Goal: Task Accomplishment & Management: Manage account settings

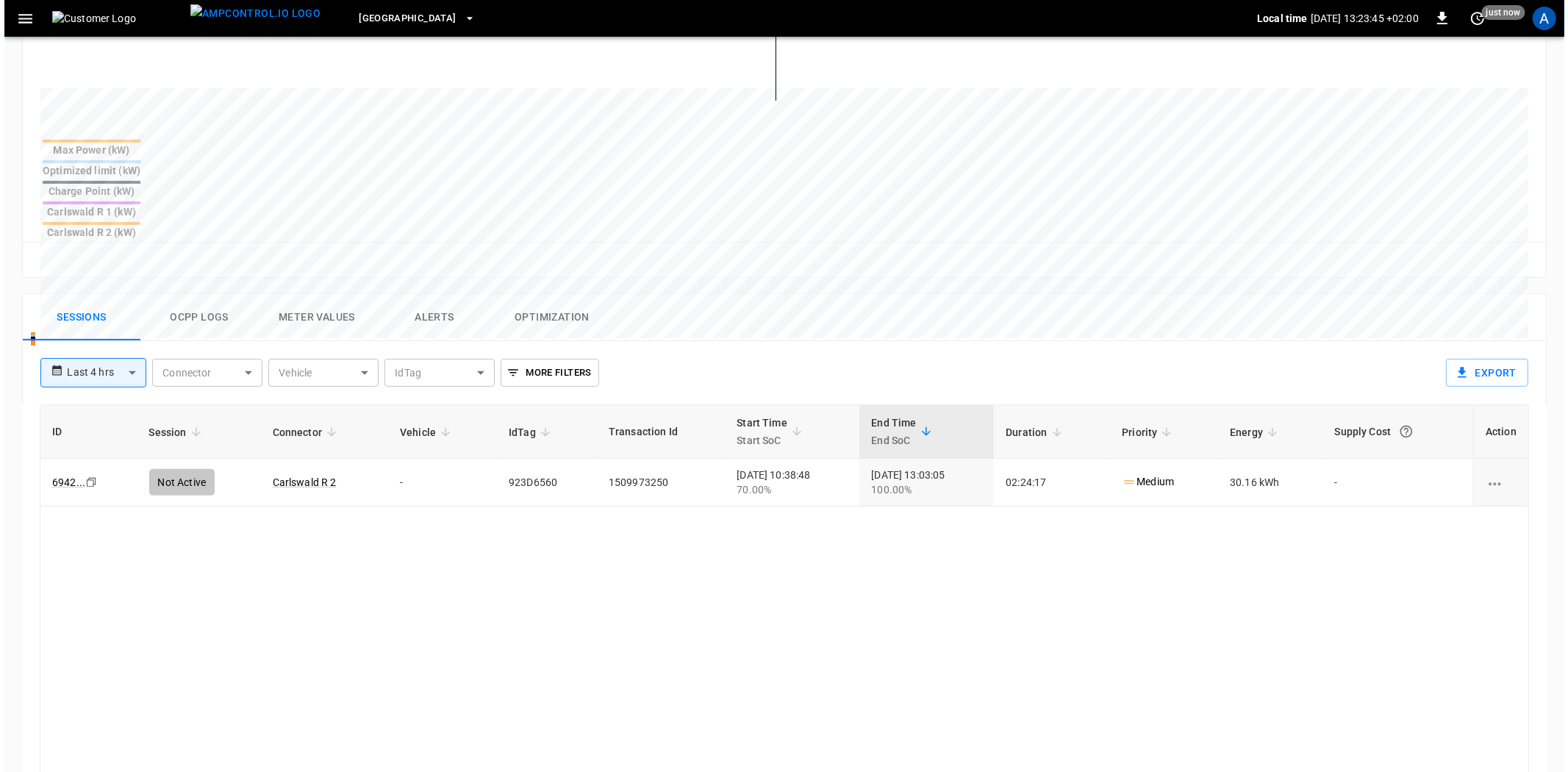
scroll to position [413, 0]
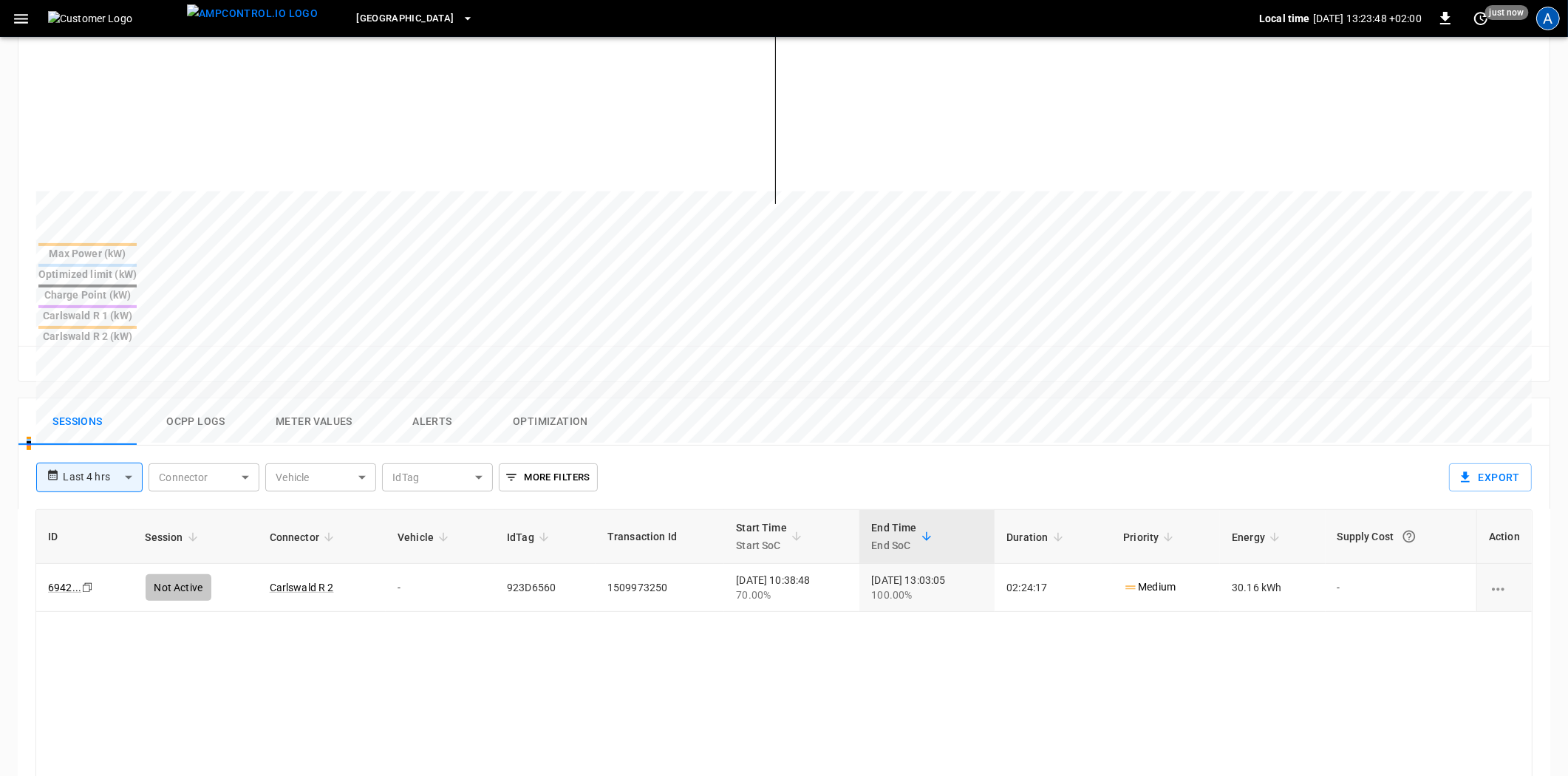
click at [1546, 23] on div "A" at bounding box center [1548, 18] width 23 height 23
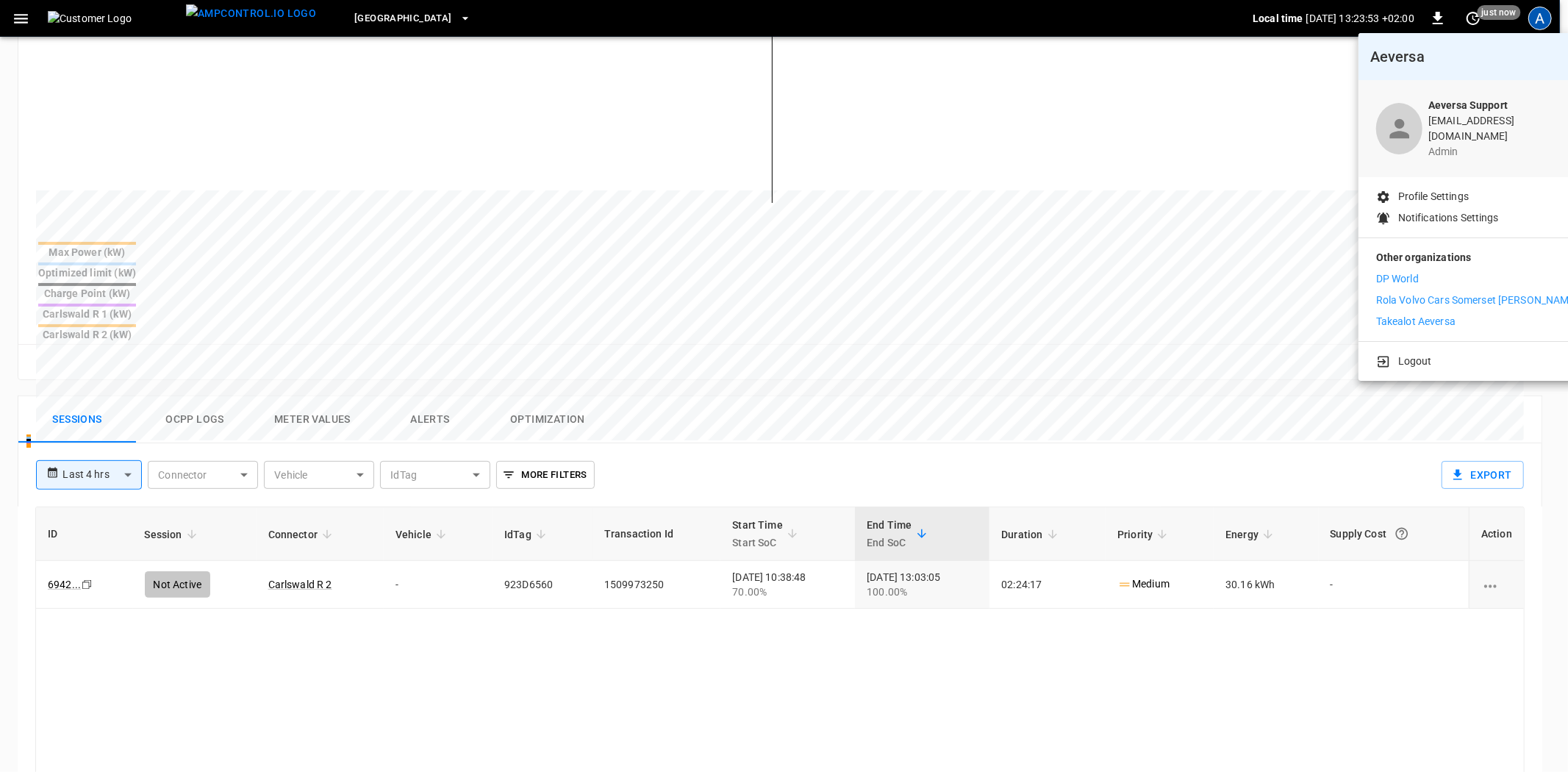
click at [1398, 314] on p "Takealot Aeversa" at bounding box center [1415, 321] width 79 height 16
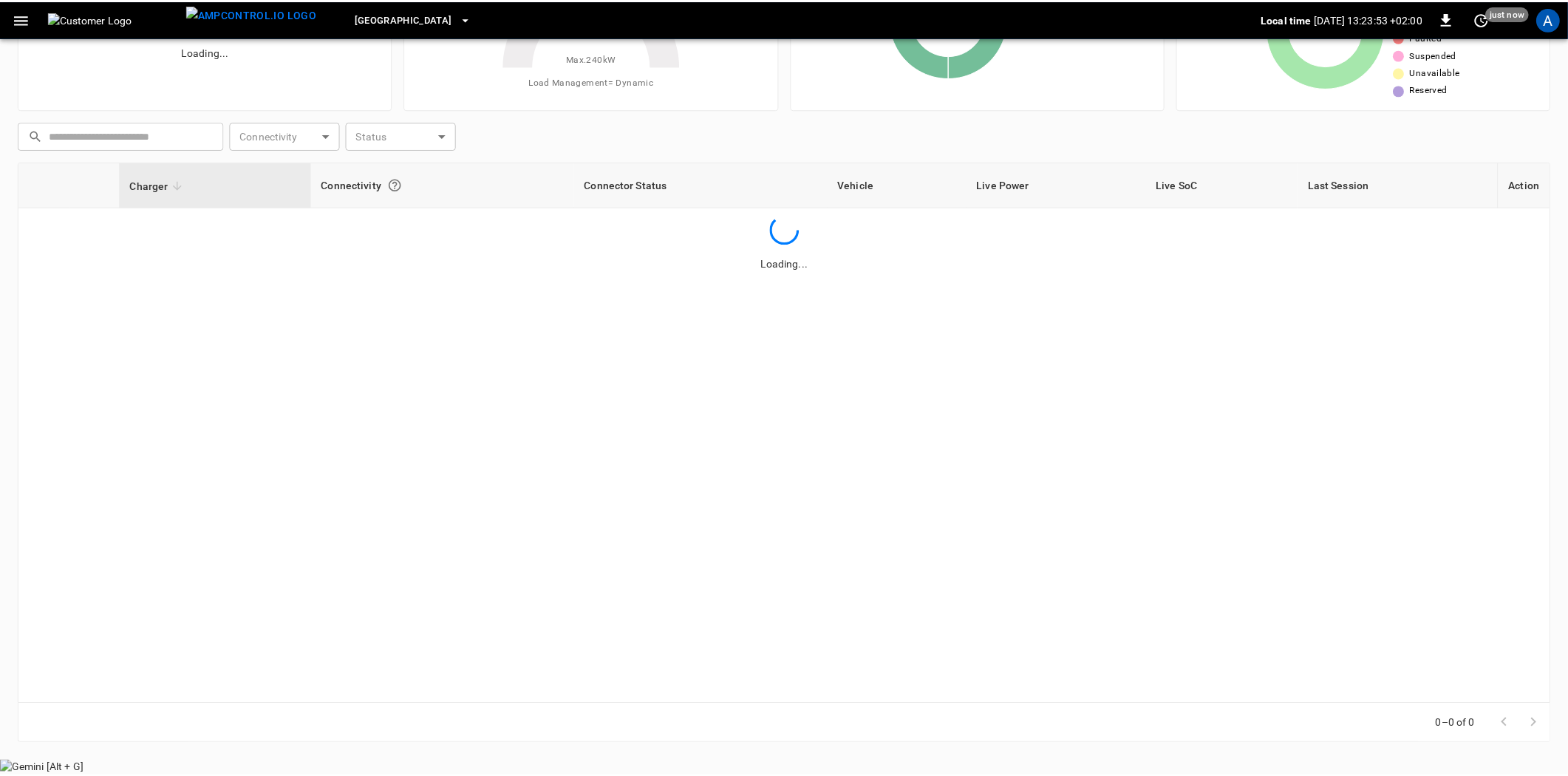
scroll to position [119, 0]
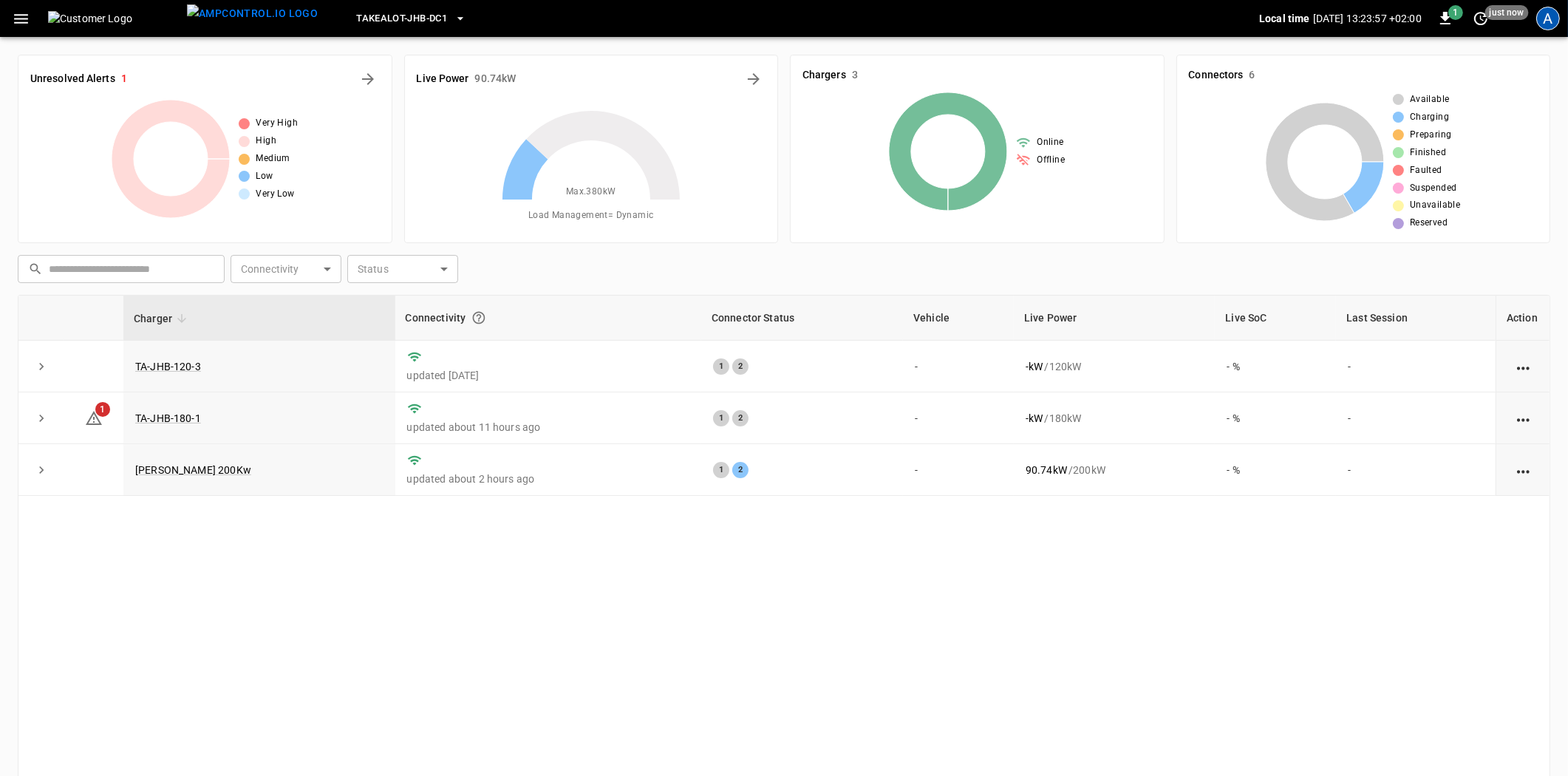
click at [1554, 21] on div "A" at bounding box center [1548, 18] width 23 height 23
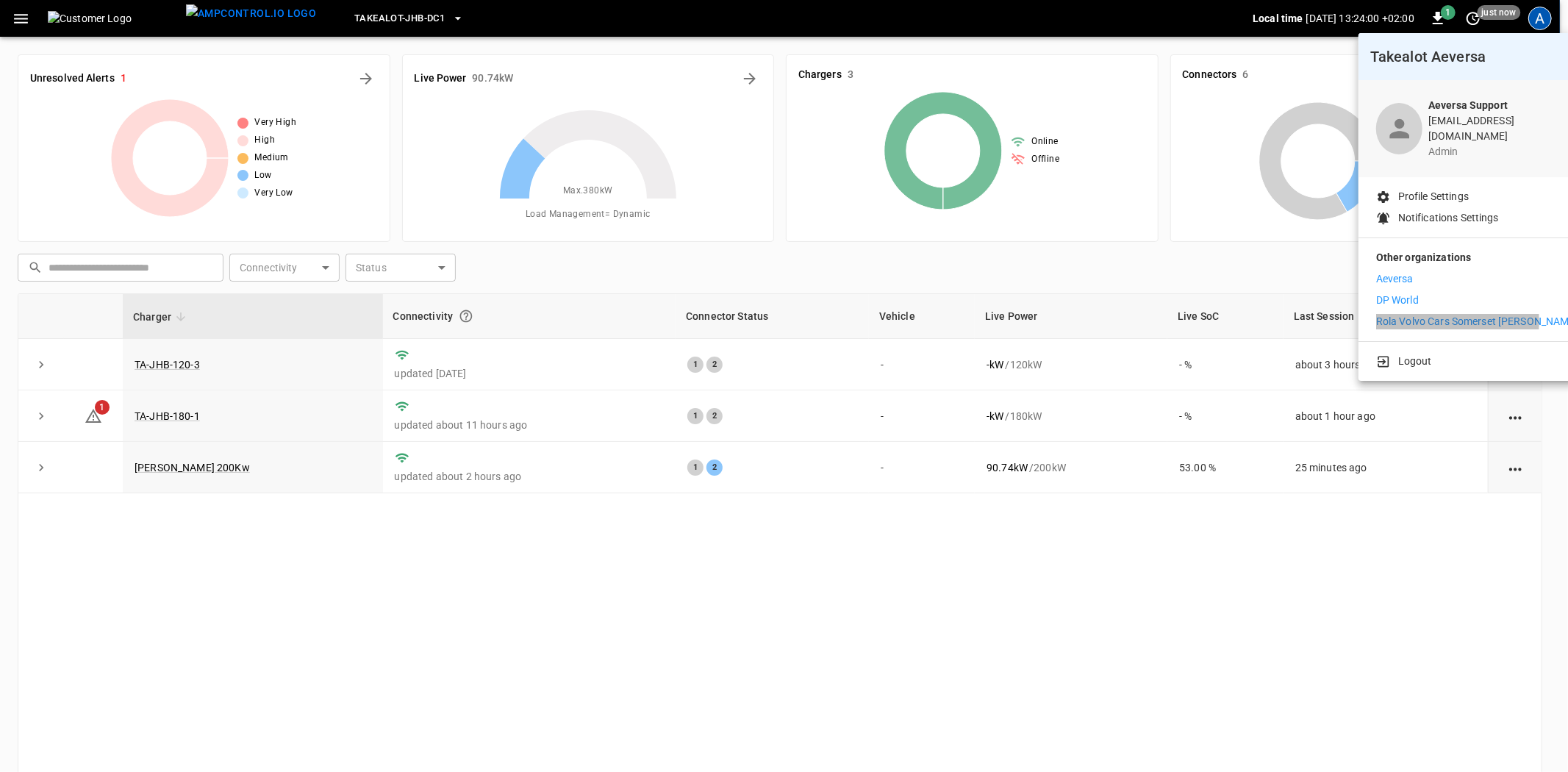
click at [1419, 314] on p "Rola Volvo Cars Somerset [PERSON_NAME]" at bounding box center [1476, 321] width 202 height 16
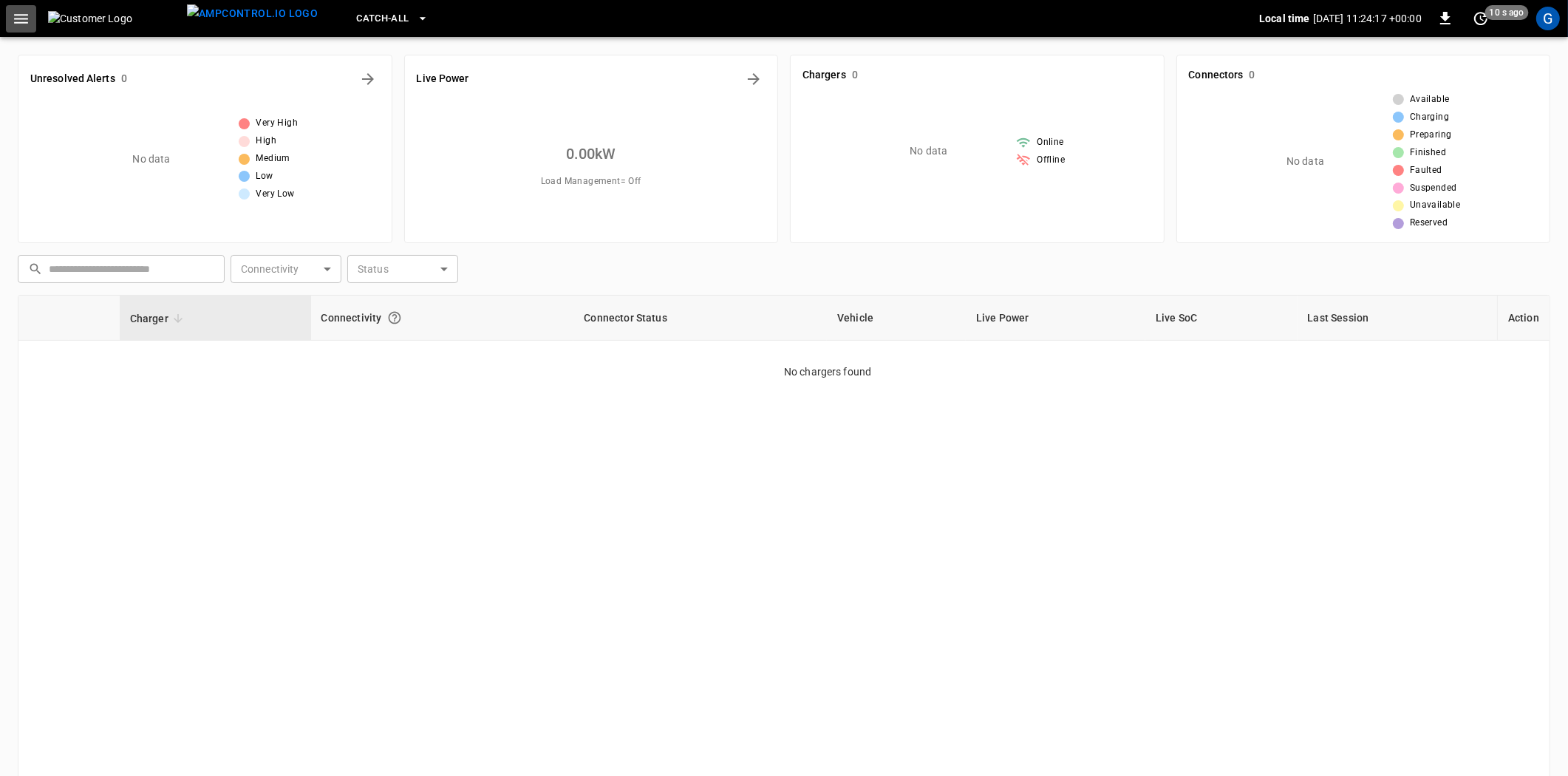
click at [23, 19] on icon "button" at bounding box center [21, 18] width 18 height 18
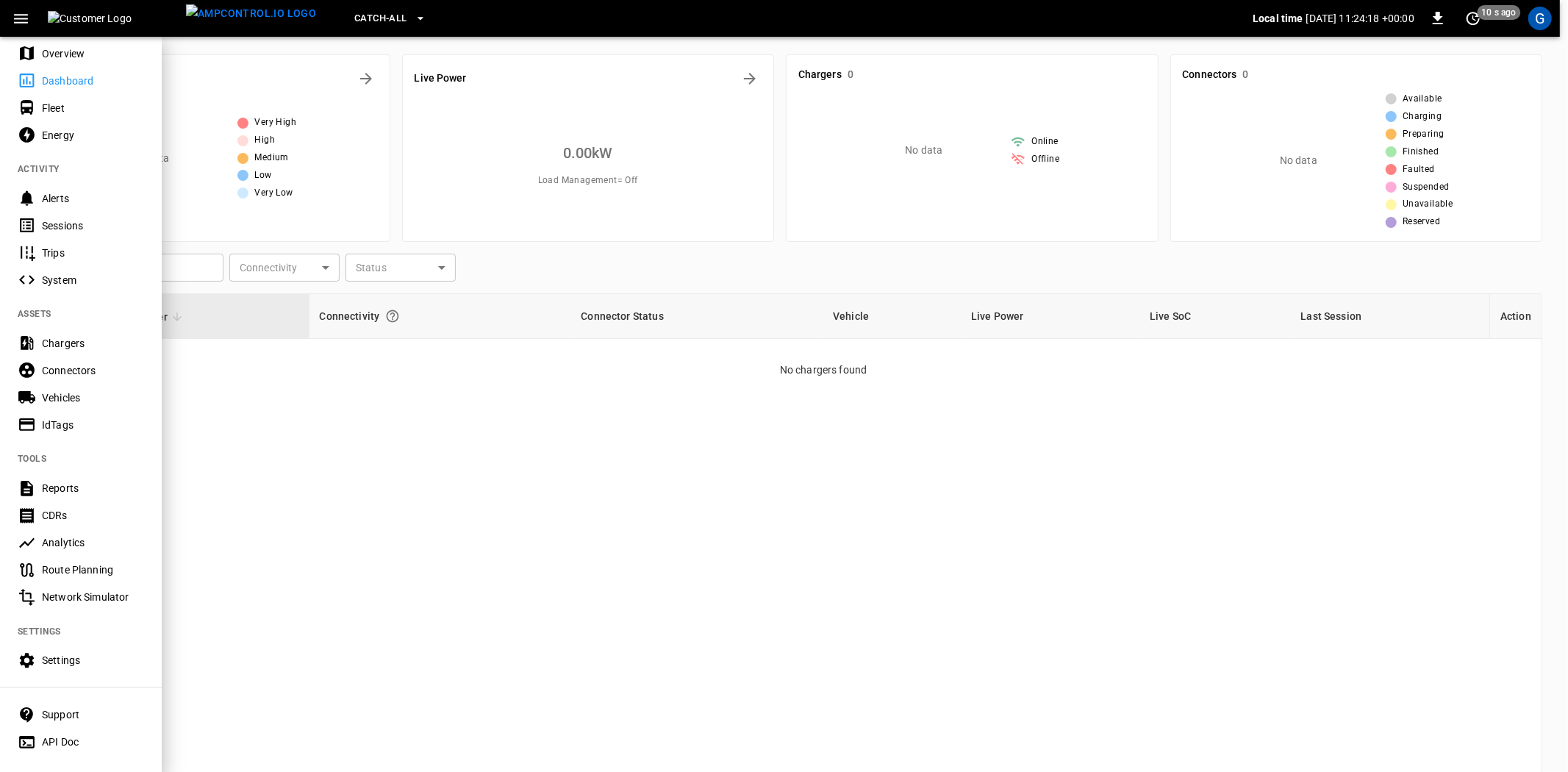
scroll to position [76, 0]
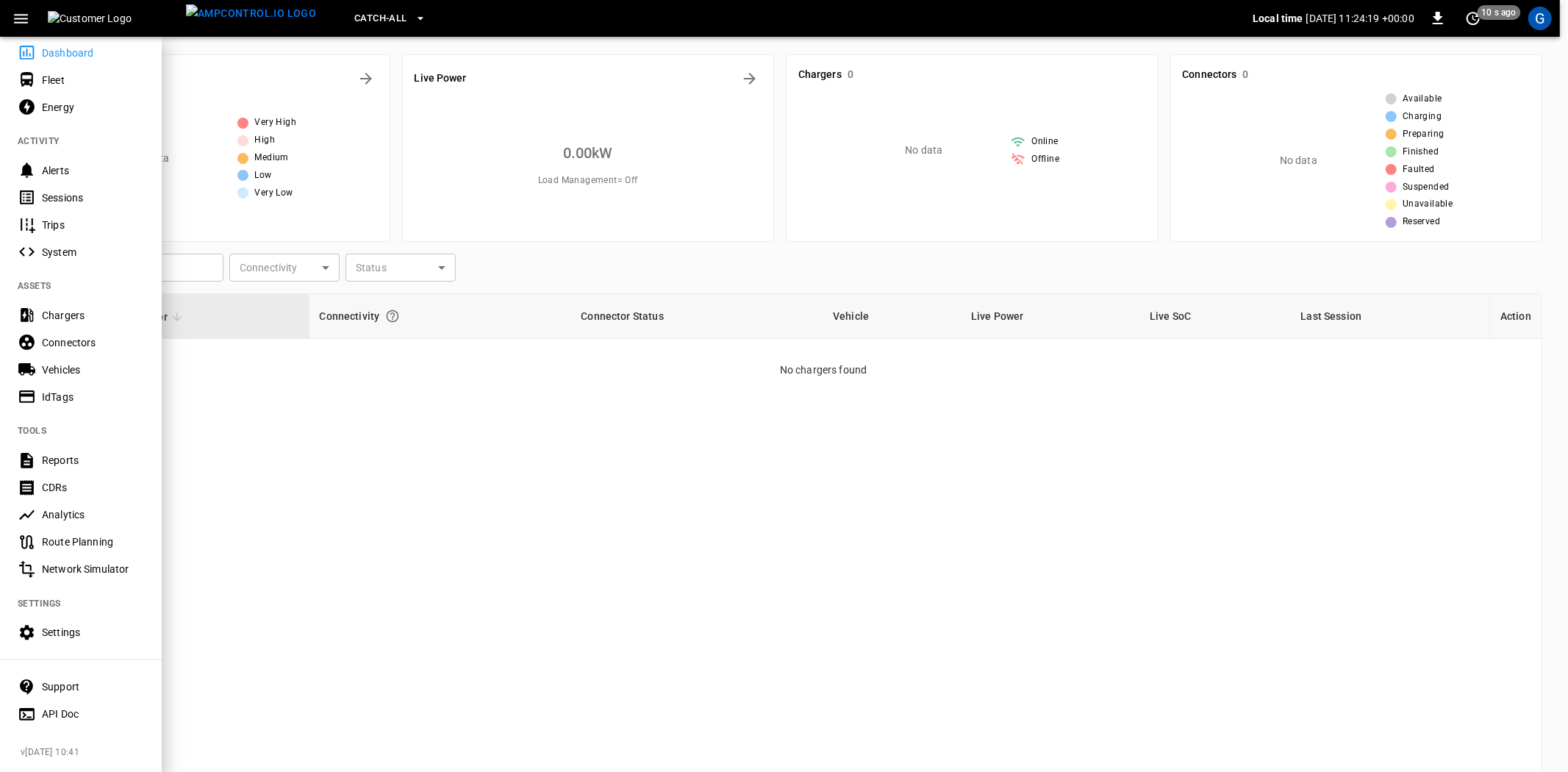
click at [67, 458] on div "Reports" at bounding box center [92, 460] width 102 height 15
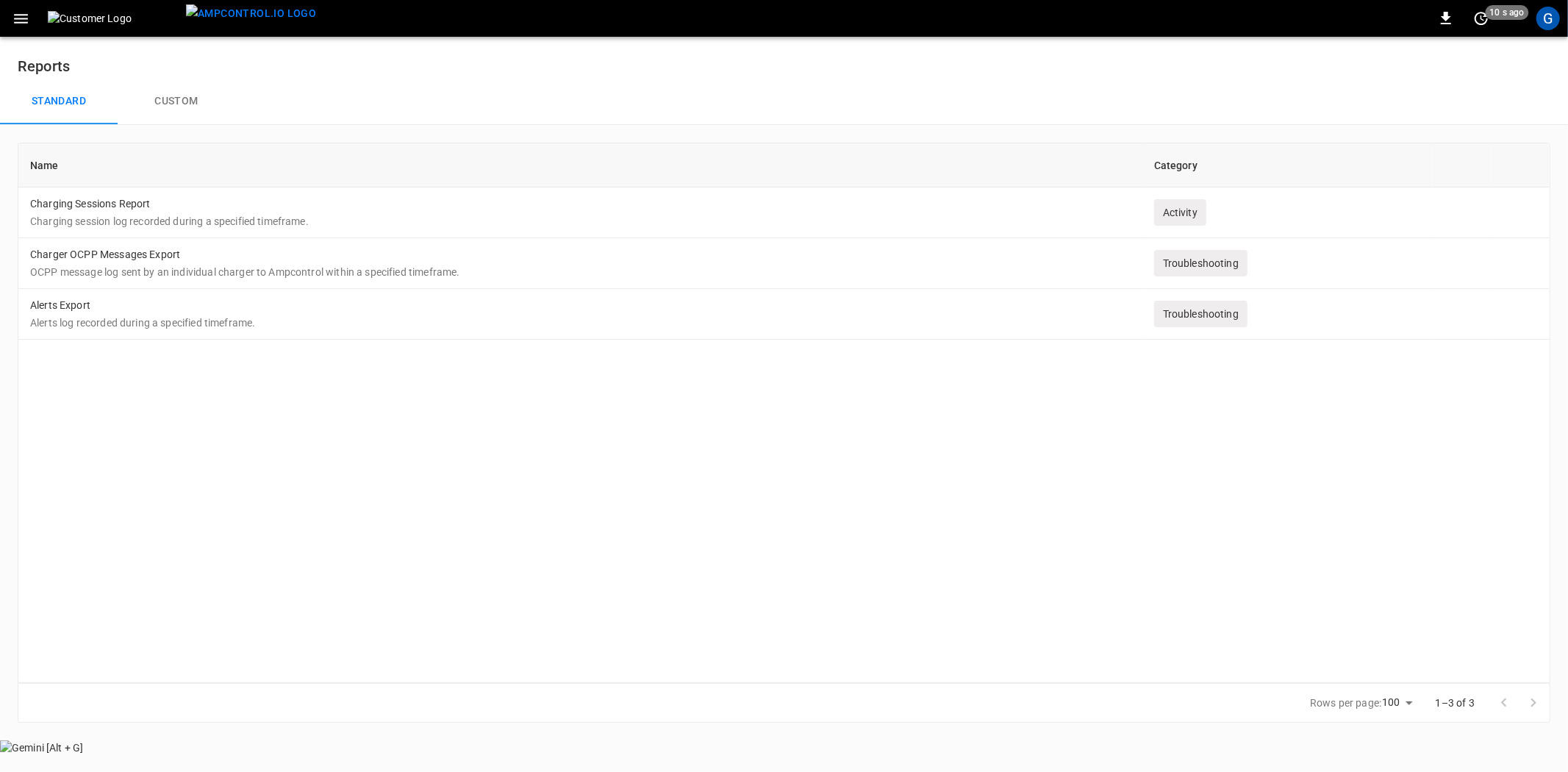
click at [182, 106] on button "Custom" at bounding box center [176, 101] width 117 height 47
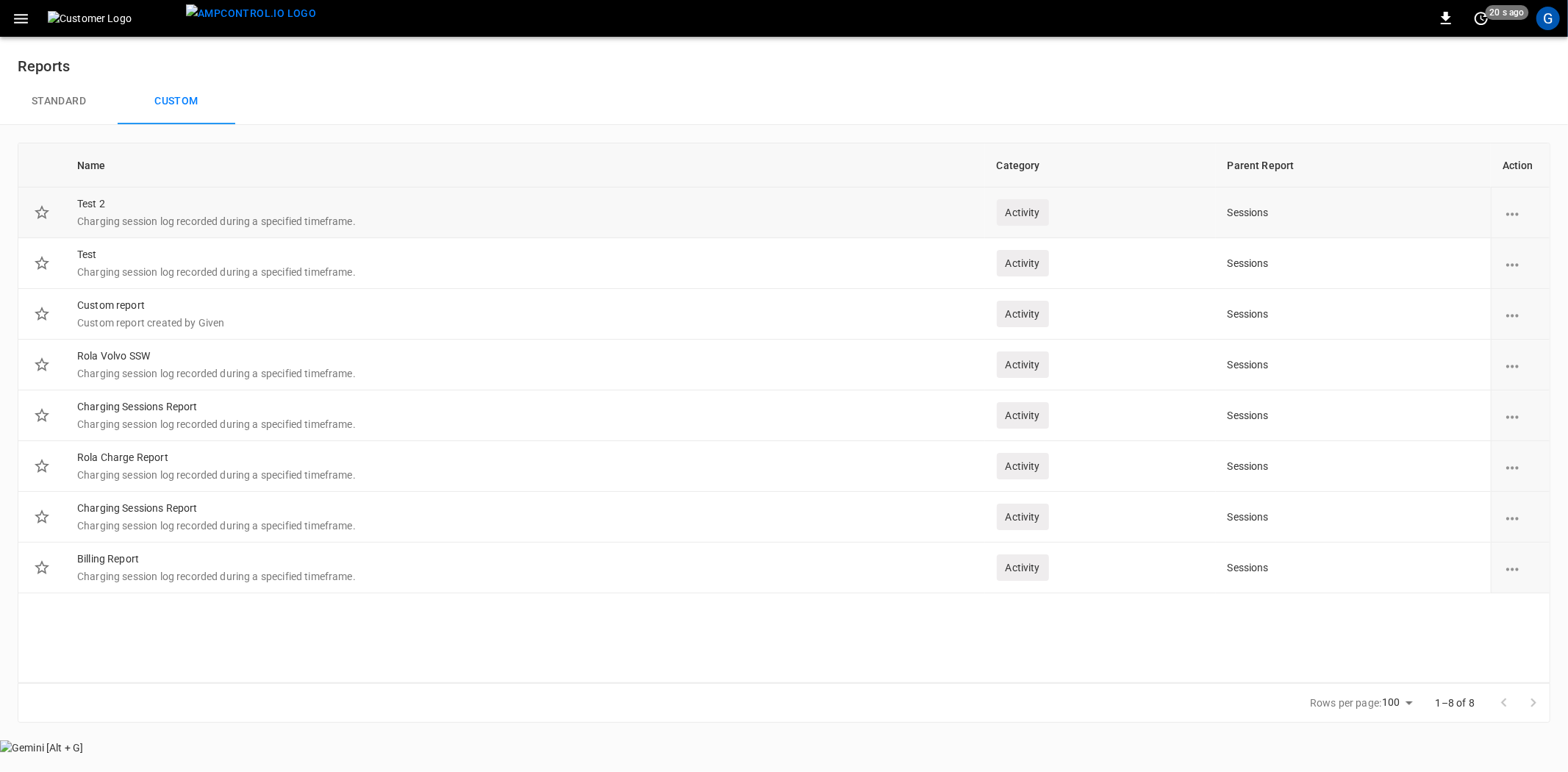
click at [1511, 213] on icon "report options" at bounding box center [1512, 214] width 12 height 3
click at [1522, 226] on li "Delete" at bounding box center [1529, 223] width 52 height 24
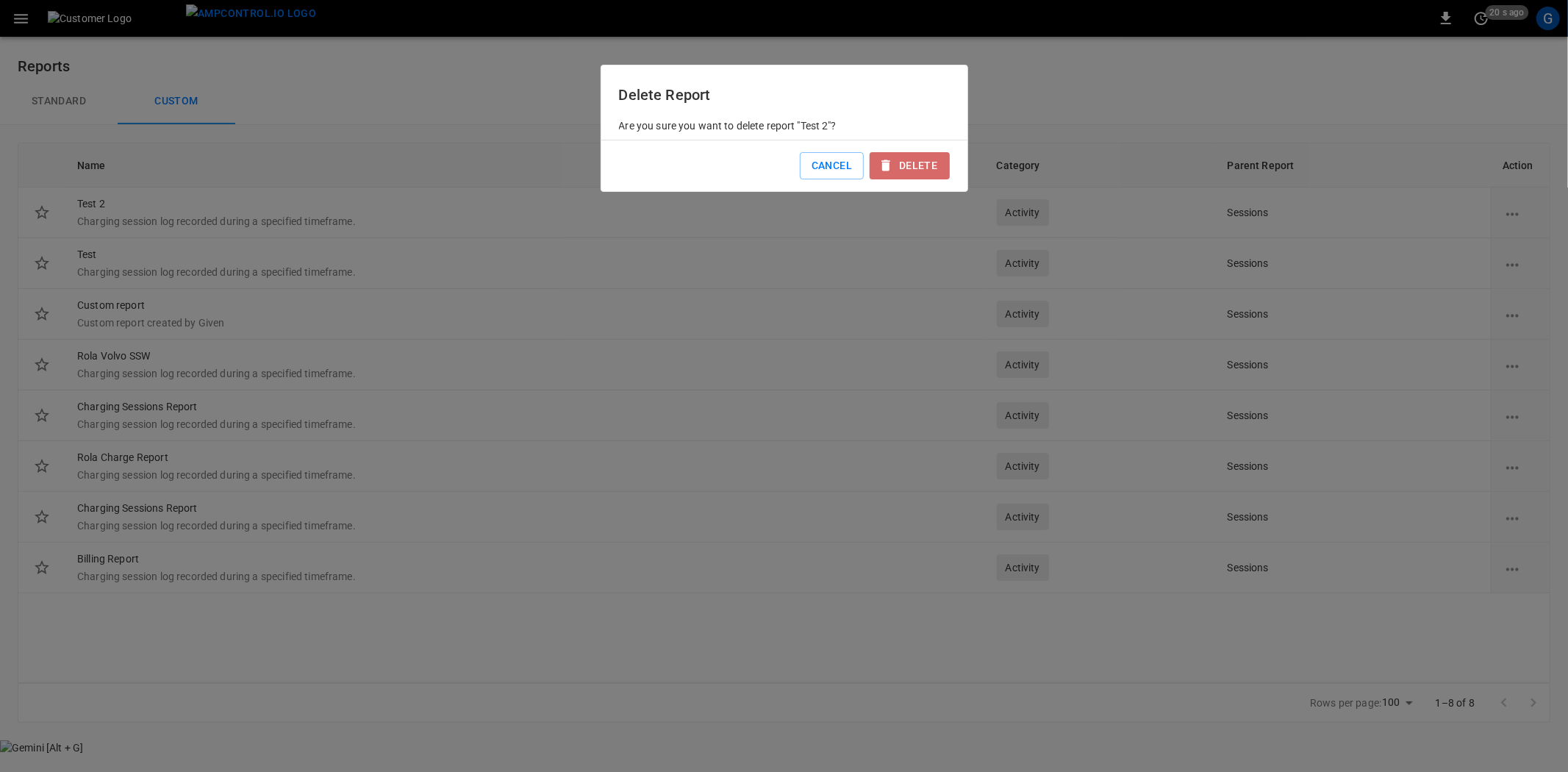
click at [914, 161] on button "Delete" at bounding box center [908, 166] width 79 height 27
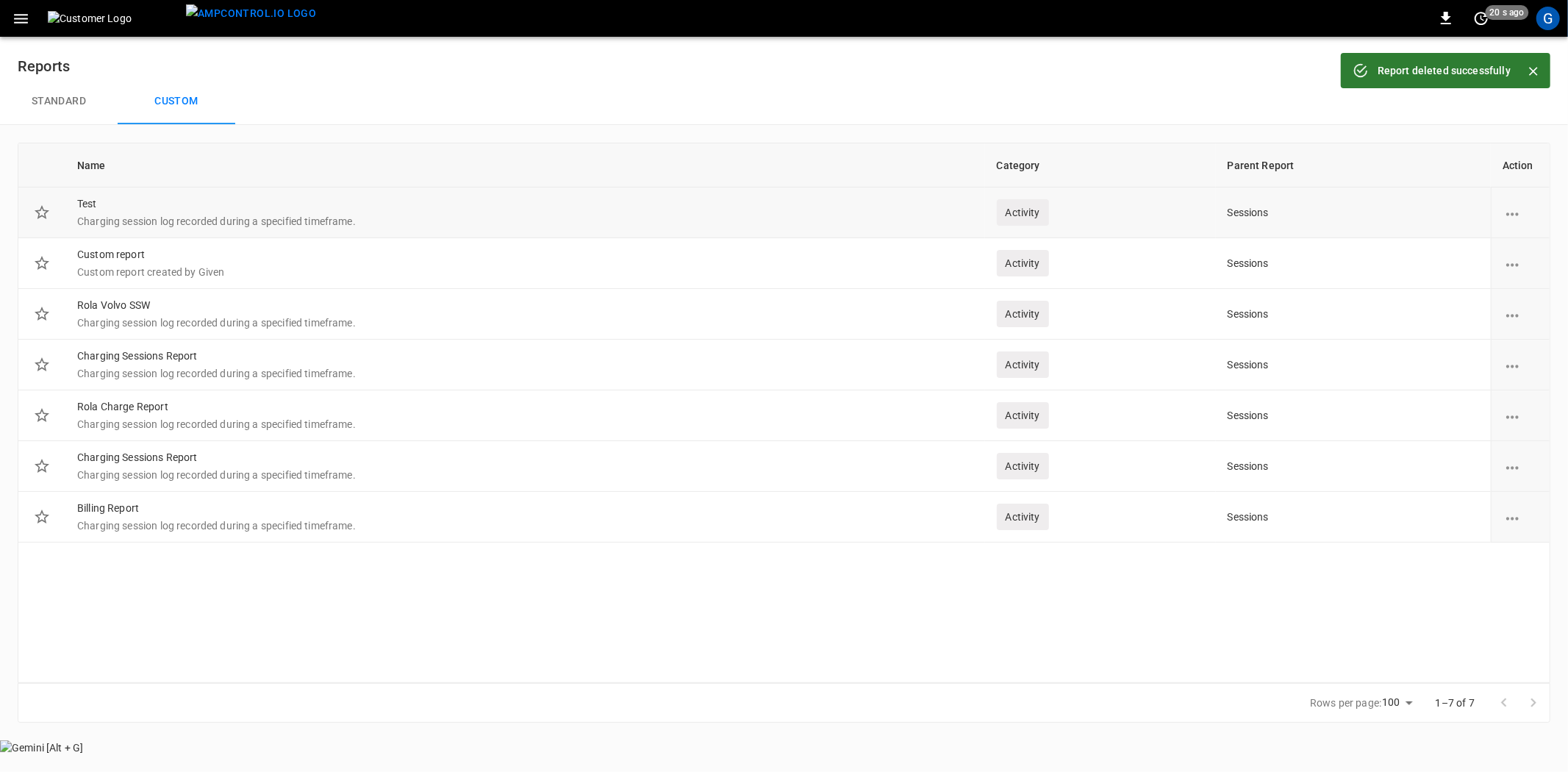
click at [1507, 207] on icon "report options" at bounding box center [1512, 215] width 18 height 18
click at [1522, 225] on li "Delete" at bounding box center [1529, 223] width 52 height 24
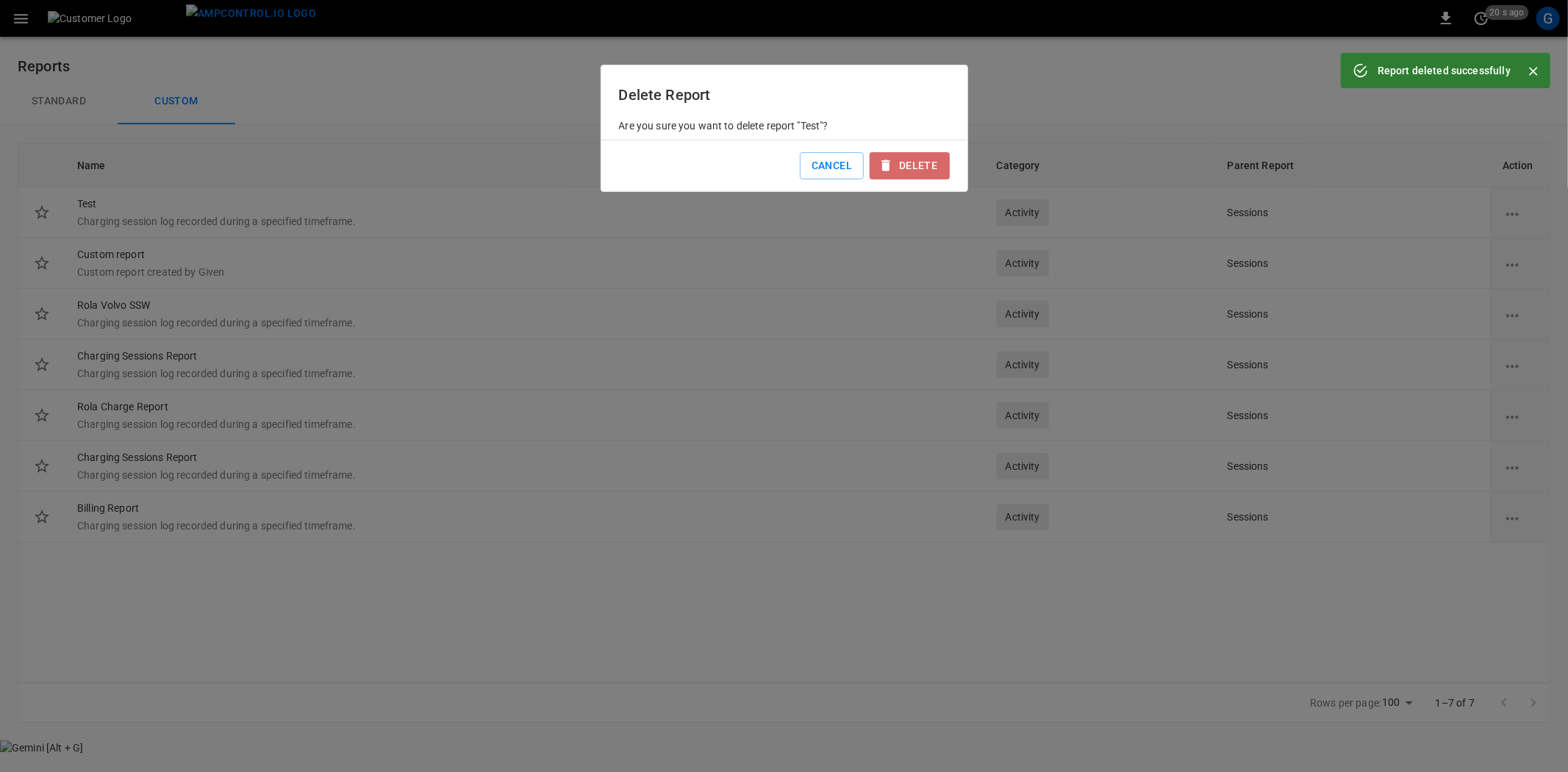
click at [930, 162] on button "Delete" at bounding box center [908, 166] width 79 height 27
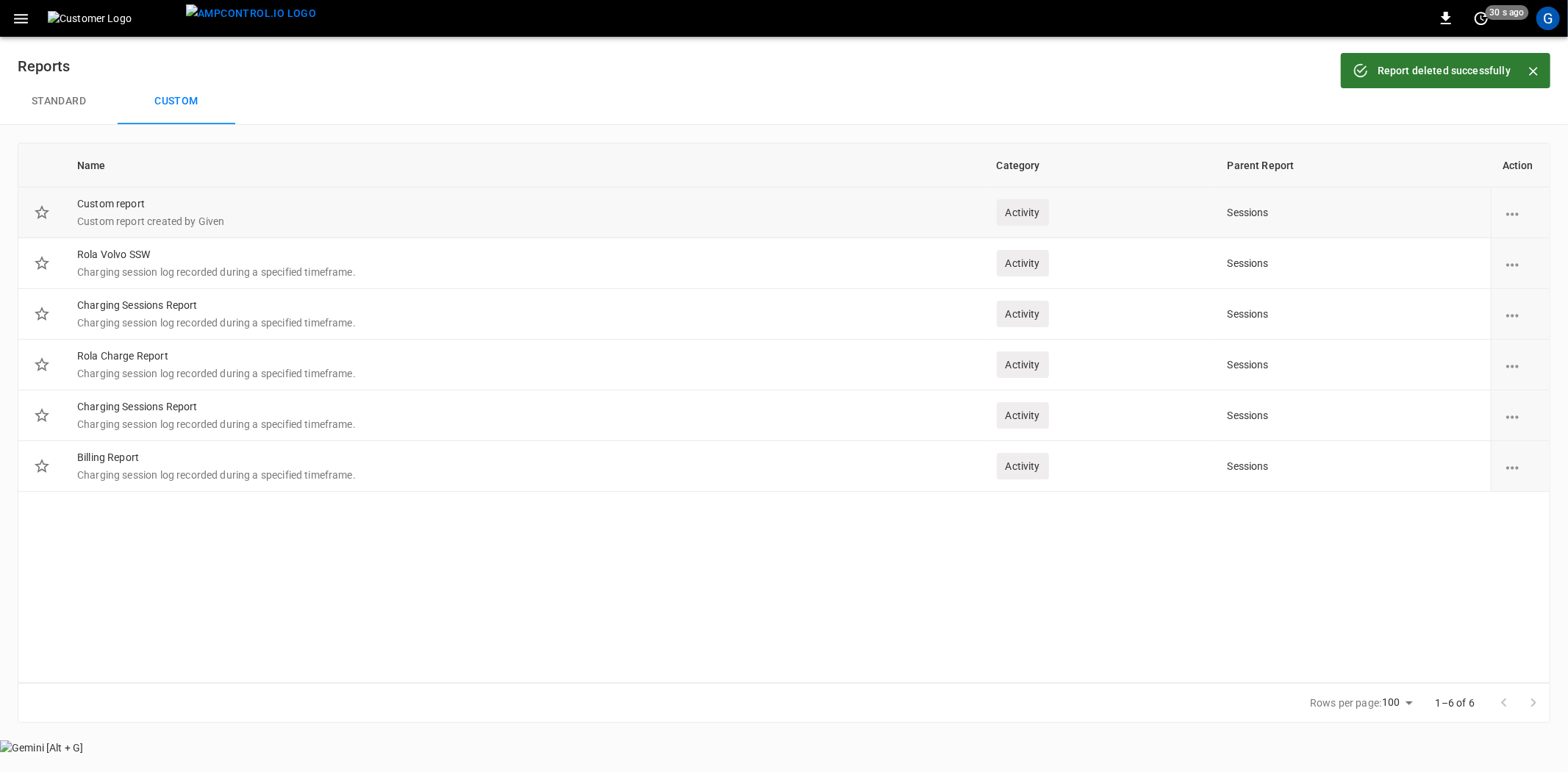
click at [1516, 215] on icon "report options" at bounding box center [1512, 214] width 12 height 3
click at [1529, 224] on li "Delete" at bounding box center [1529, 223] width 52 height 24
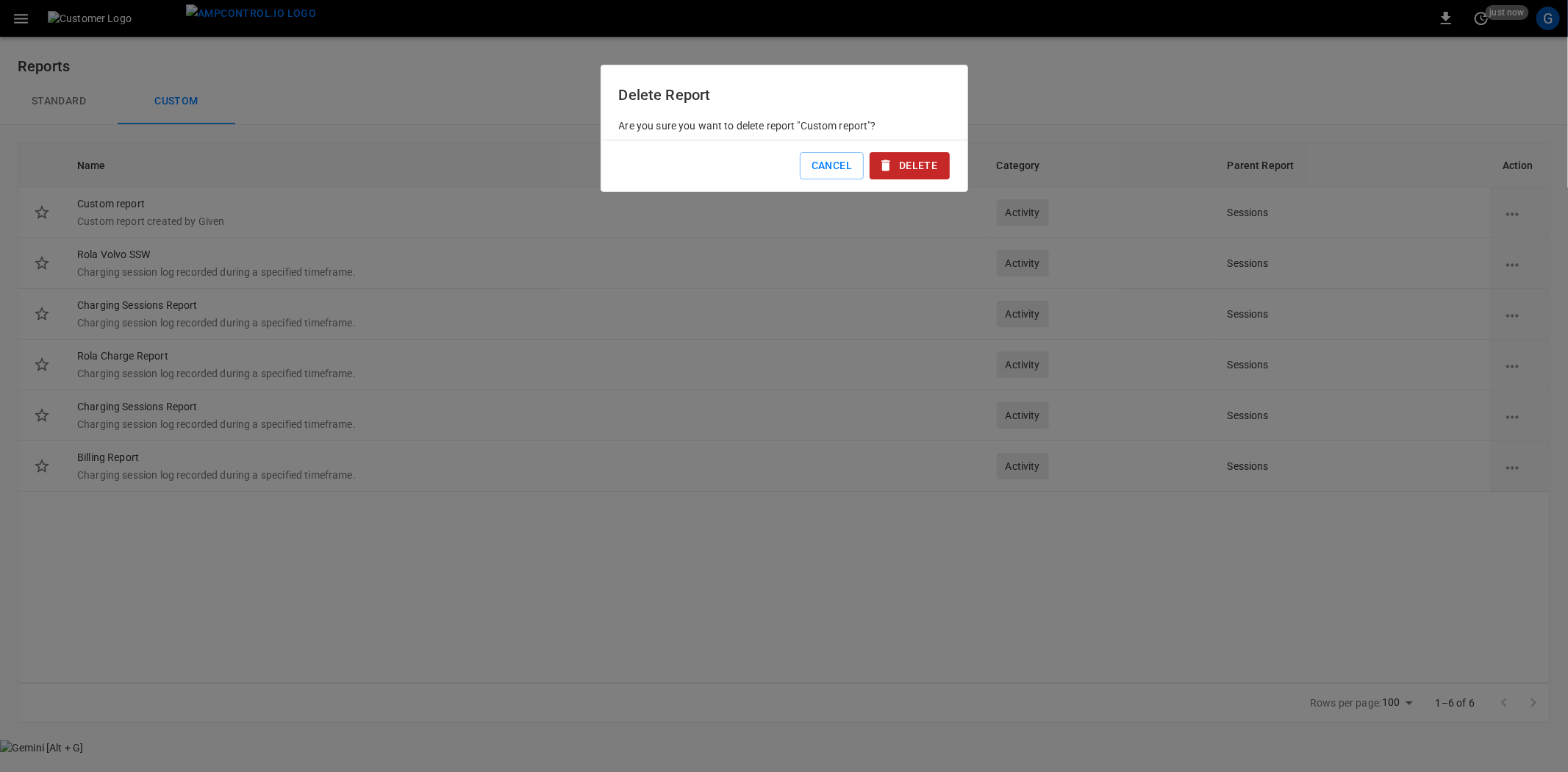
click at [903, 173] on button "Delete" at bounding box center [908, 166] width 79 height 27
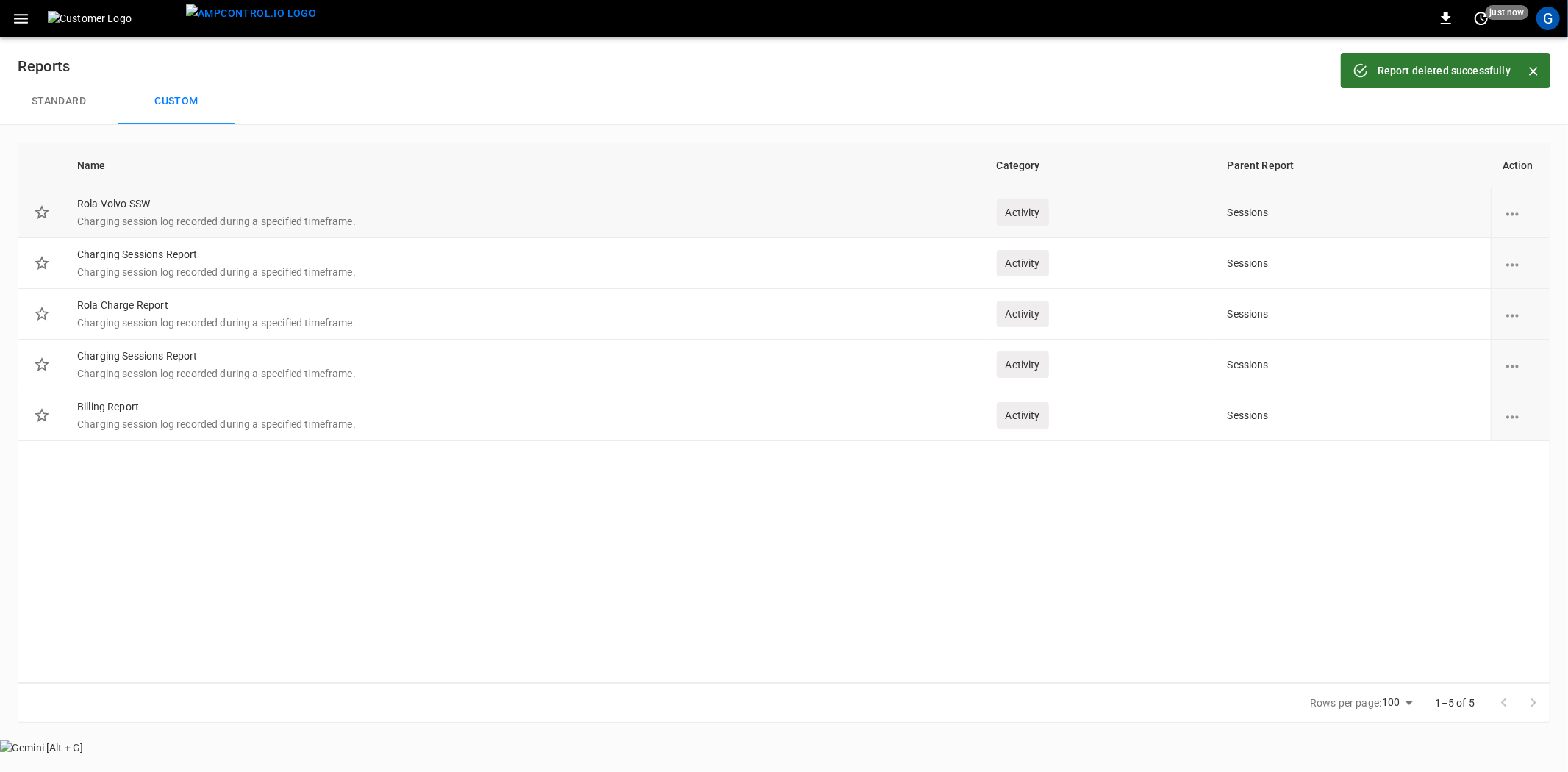
click at [1507, 211] on icon "report options" at bounding box center [1512, 215] width 18 height 18
click at [1520, 224] on li "Delete" at bounding box center [1529, 223] width 52 height 24
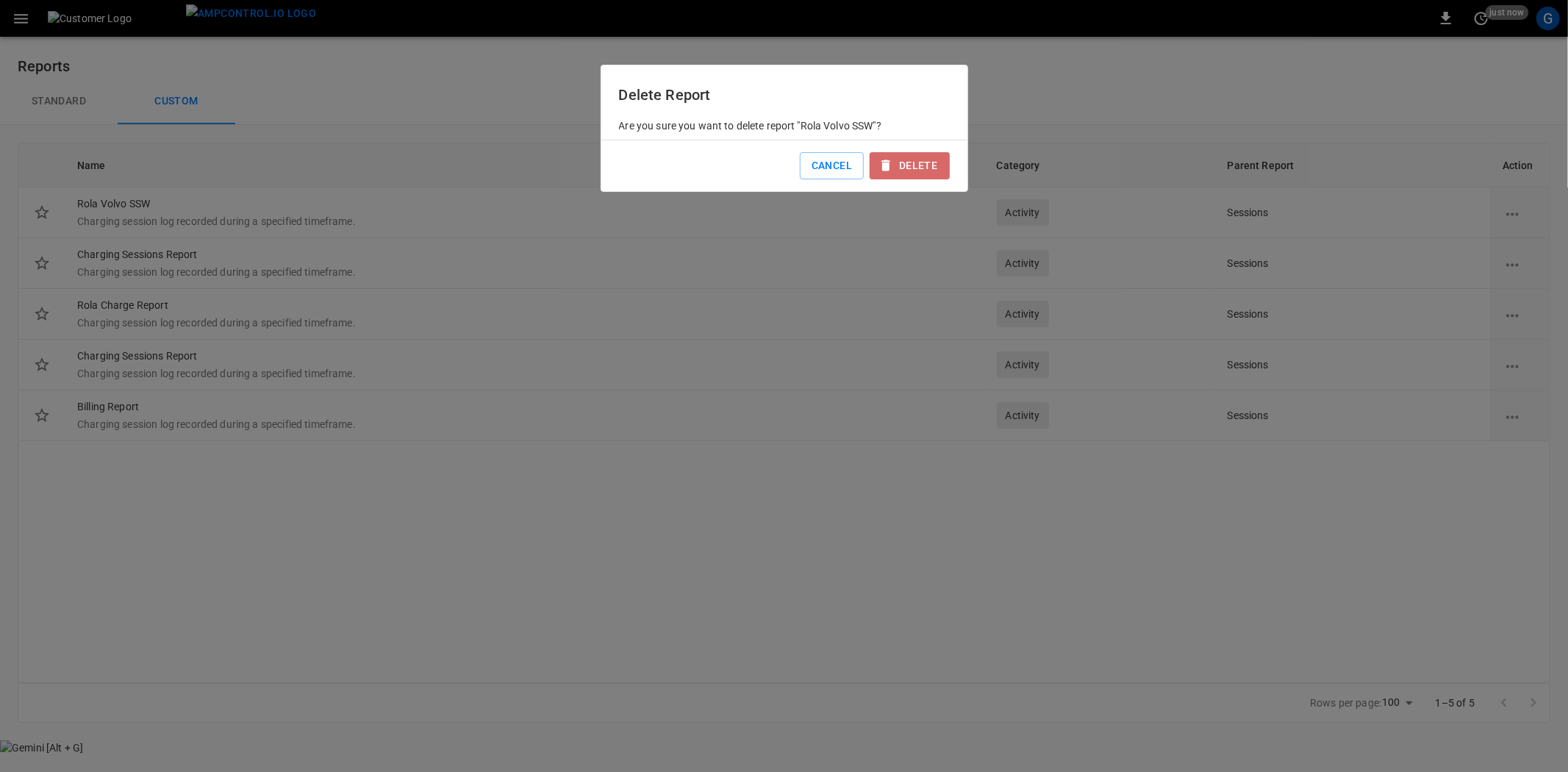
click at [924, 166] on button "Delete" at bounding box center [908, 166] width 79 height 27
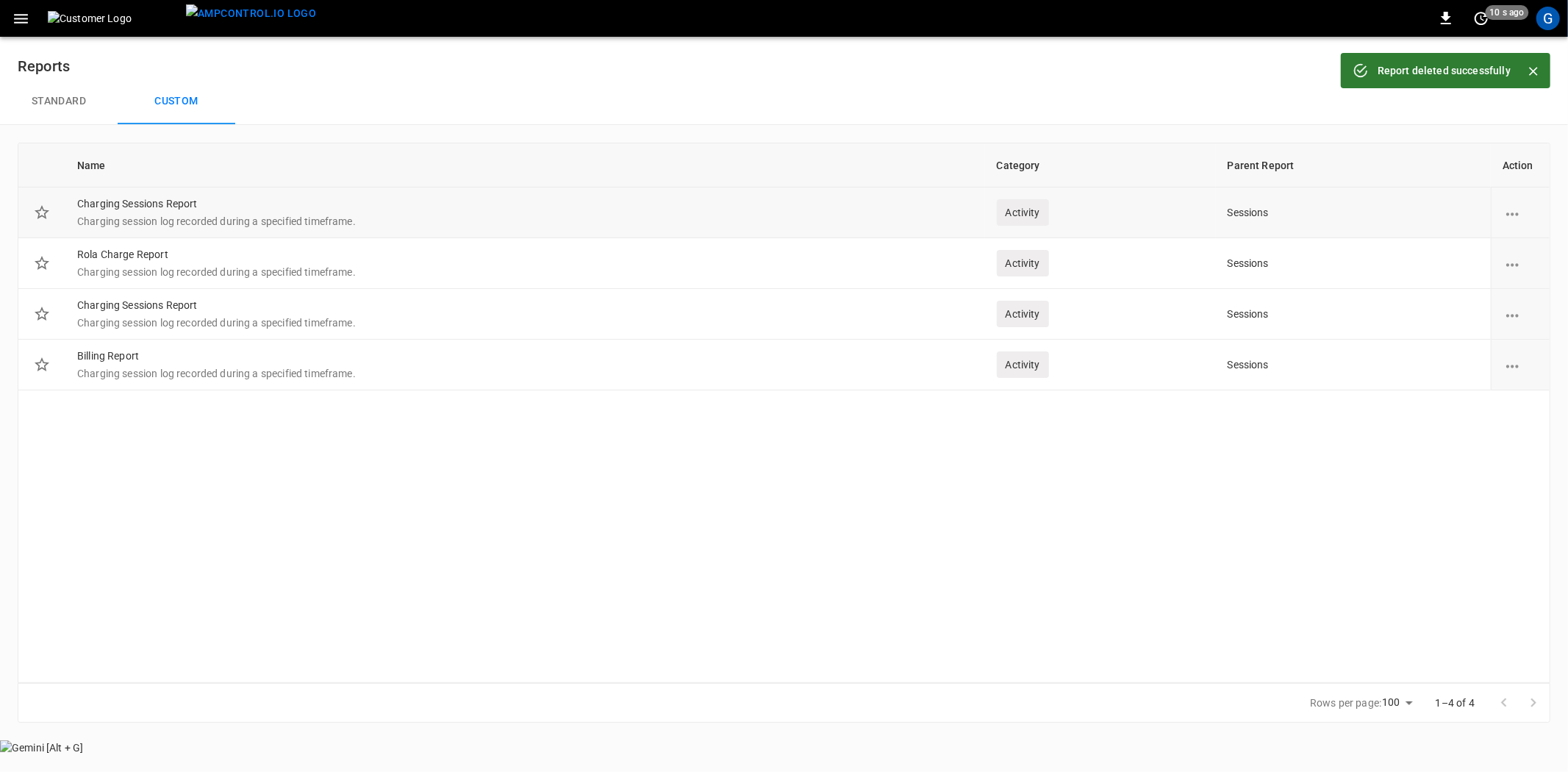
click at [1511, 209] on icon "report options" at bounding box center [1512, 215] width 18 height 18
click at [1520, 218] on li "Delete" at bounding box center [1529, 223] width 52 height 24
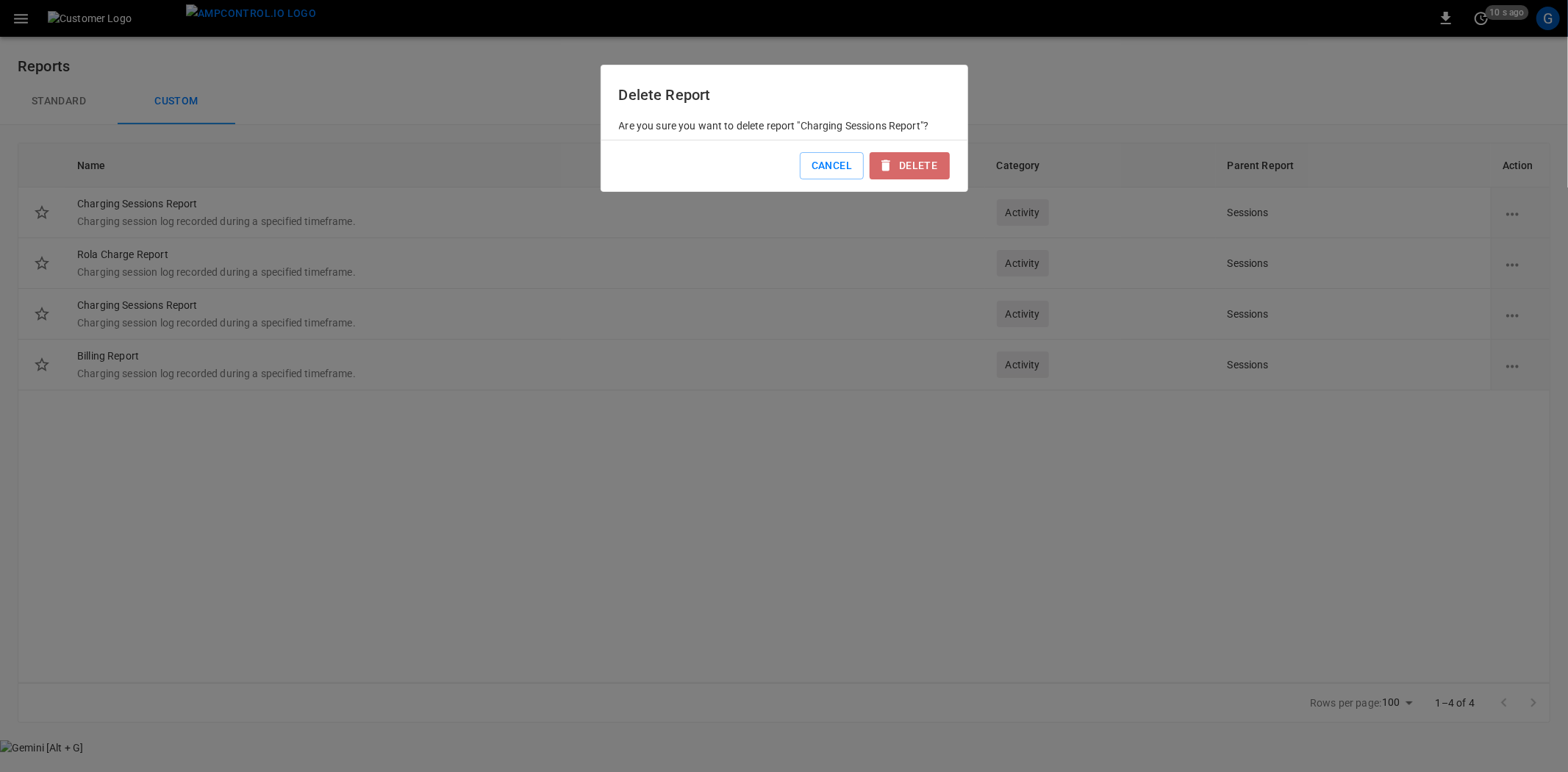
click at [928, 171] on button "Delete" at bounding box center [908, 166] width 79 height 27
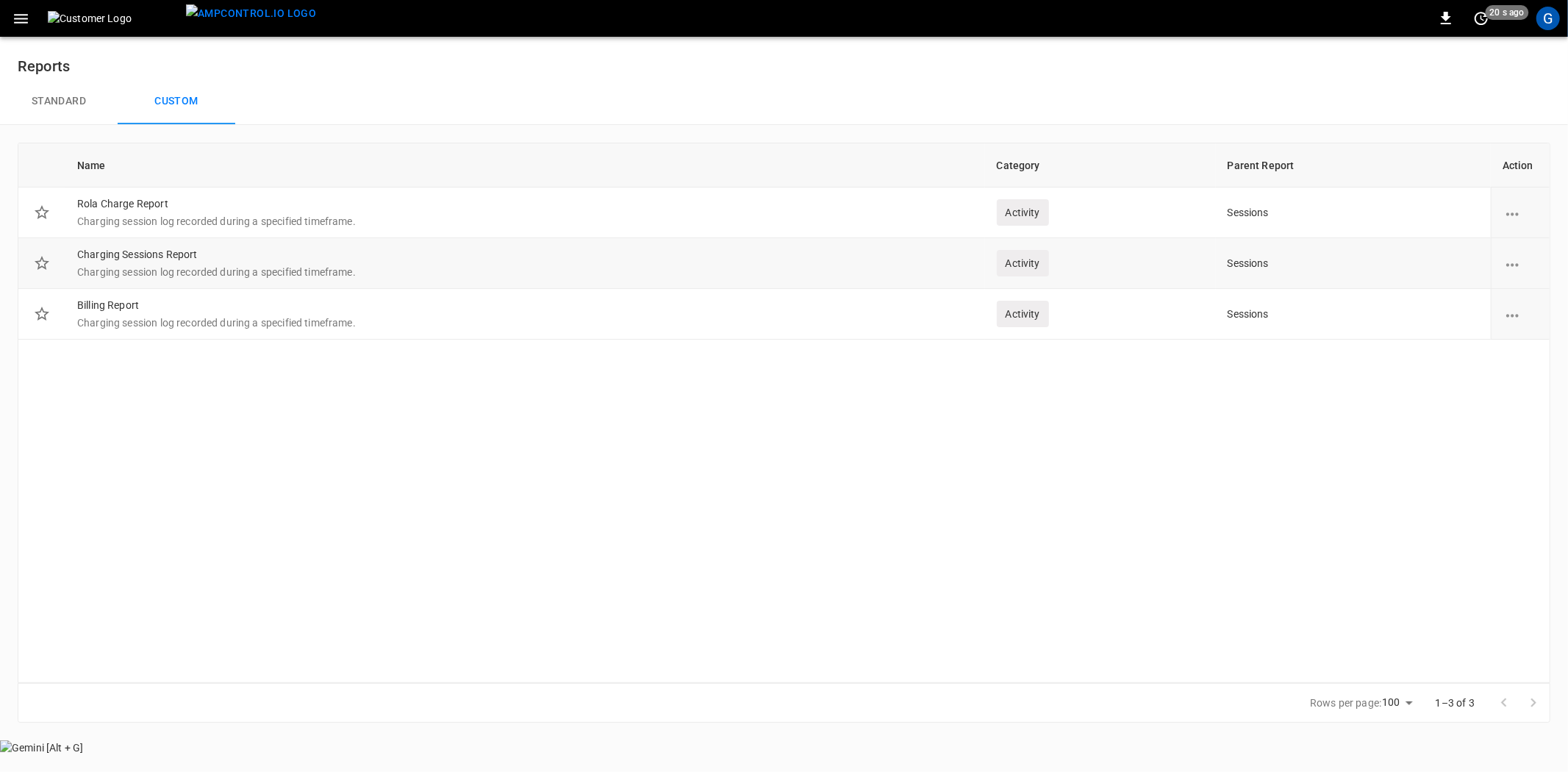
click at [1512, 262] on icon "report options" at bounding box center [1512, 265] width 18 height 18
click at [1523, 275] on li "Delete" at bounding box center [1529, 274] width 52 height 24
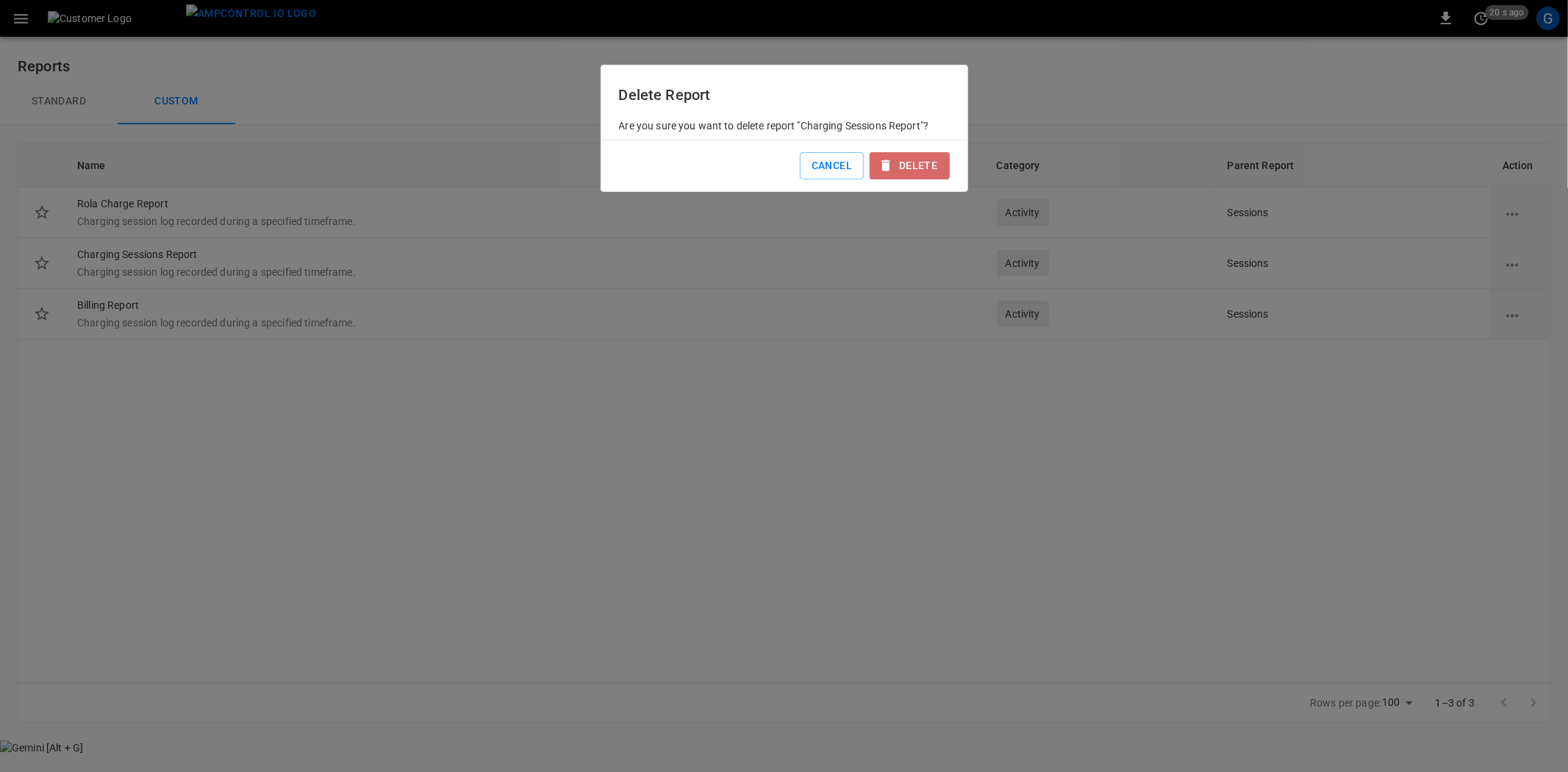
click at [892, 163] on icon "button" at bounding box center [886, 166] width 15 height 15
